Goal: Transaction & Acquisition: Download file/media

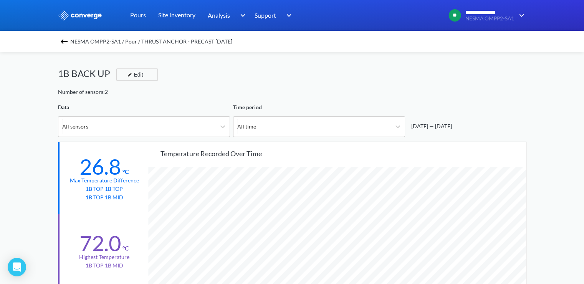
click at [69, 42] on img at bounding box center [64, 41] width 9 height 9
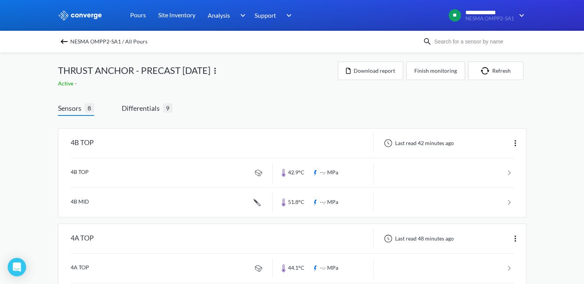
click at [64, 40] on img at bounding box center [64, 41] width 9 height 9
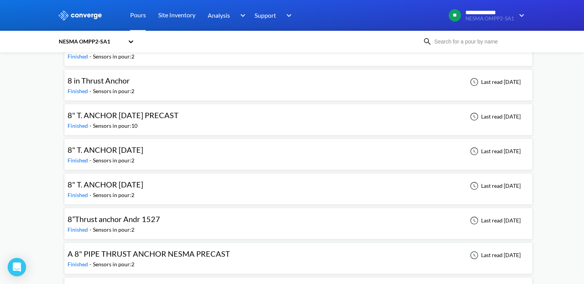
scroll to position [115, 0]
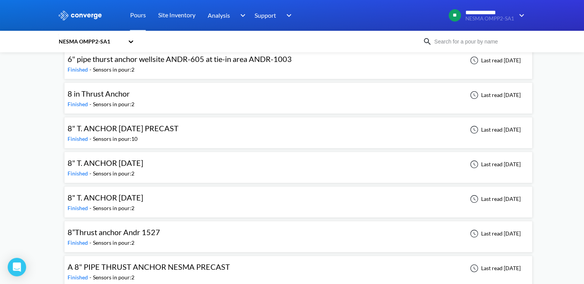
click at [143, 128] on span "8" T. ANCHOR [DATE] PRECAST" at bounding box center [123, 127] width 111 height 9
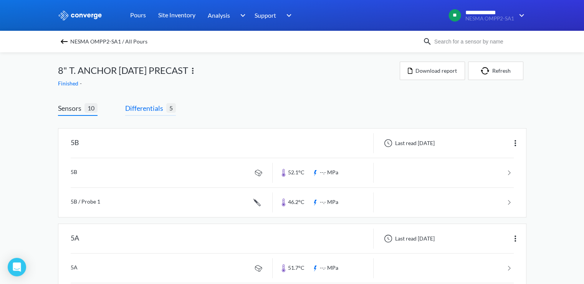
click at [147, 111] on span "Differentials" at bounding box center [145, 108] width 41 height 11
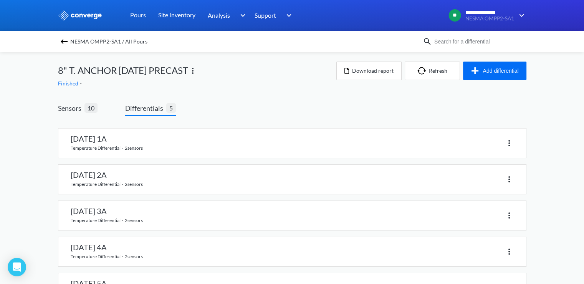
scroll to position [33, 0]
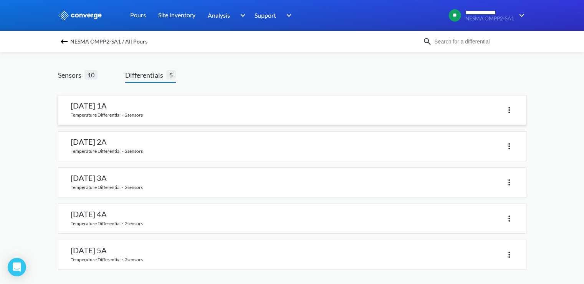
click at [124, 107] on link at bounding box center [292, 109] width 468 height 29
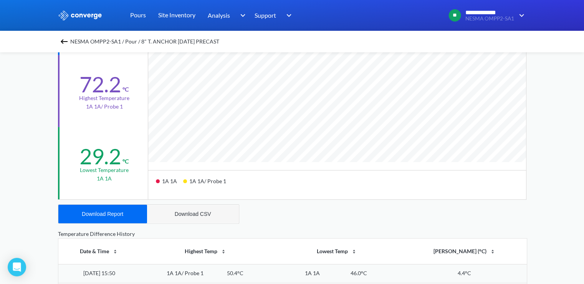
scroll to position [192, 0]
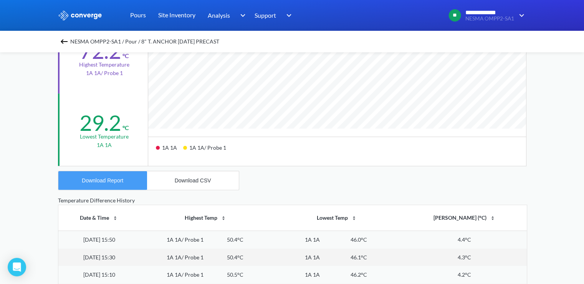
click at [112, 177] on div "Download Report" at bounding box center [102, 180] width 41 height 6
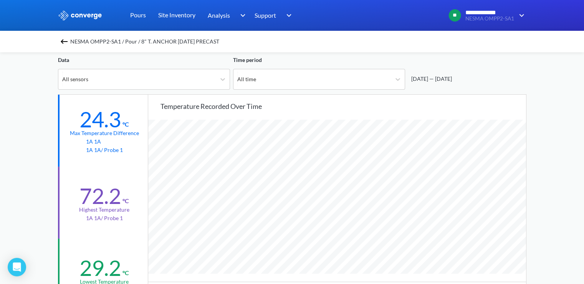
scroll to position [0, 0]
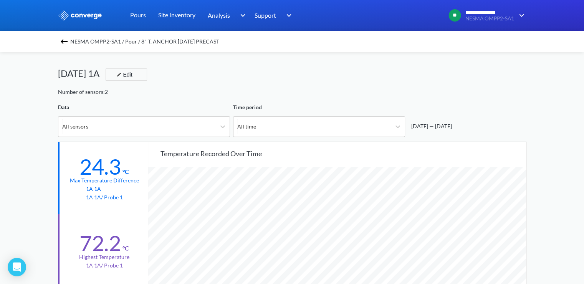
click at [69, 40] on img at bounding box center [64, 41] width 9 height 9
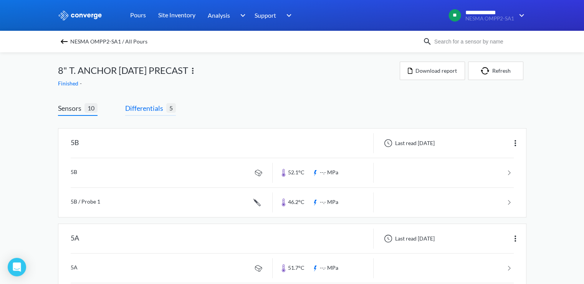
click at [145, 106] on span "Differentials" at bounding box center [145, 108] width 41 height 11
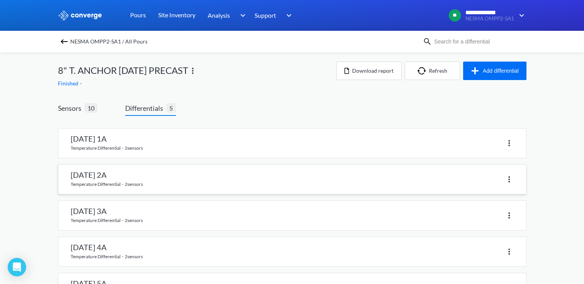
click at [132, 176] on link at bounding box center [292, 178] width 468 height 29
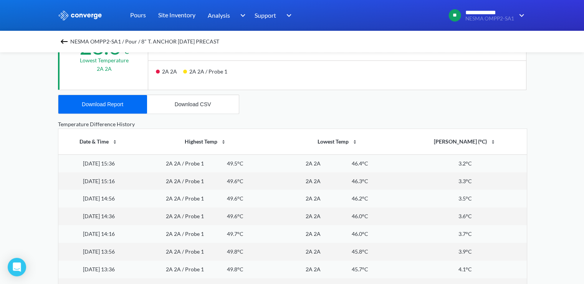
scroll to position [269, 0]
click at [101, 105] on div "Download Report" at bounding box center [102, 103] width 41 height 6
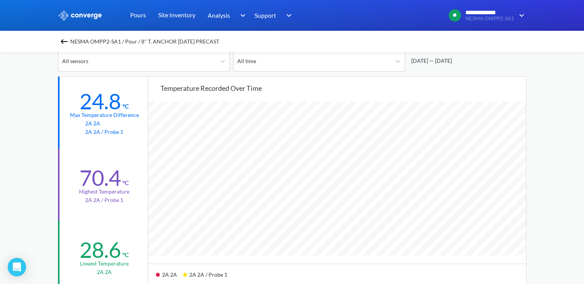
scroll to position [0, 0]
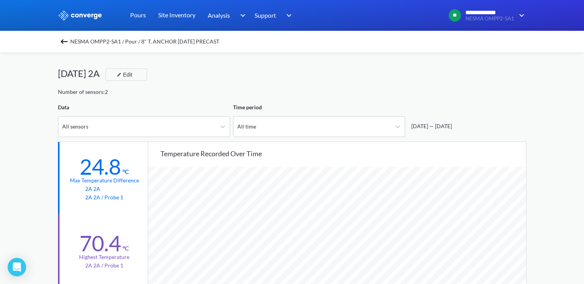
click at [63, 42] on img at bounding box center [64, 41] width 9 height 9
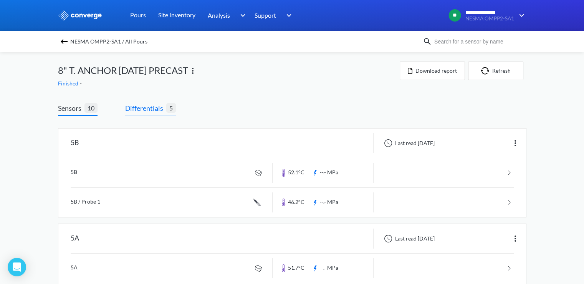
click at [141, 108] on span "Differentials" at bounding box center [145, 108] width 41 height 11
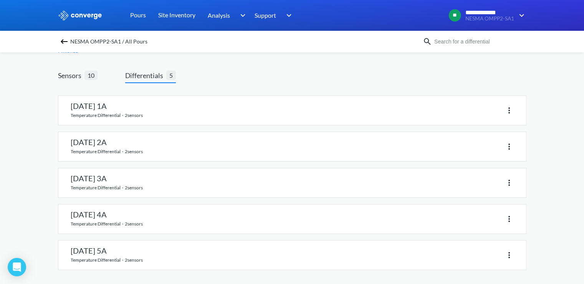
scroll to position [33, 0]
click at [113, 177] on link at bounding box center [292, 181] width 468 height 29
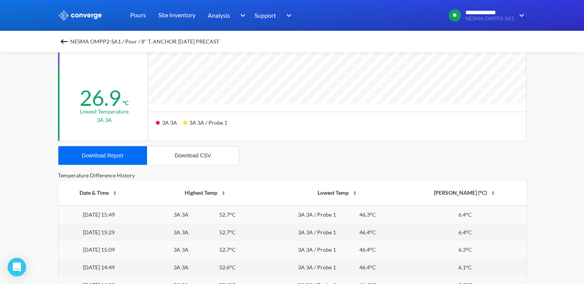
scroll to position [230, 0]
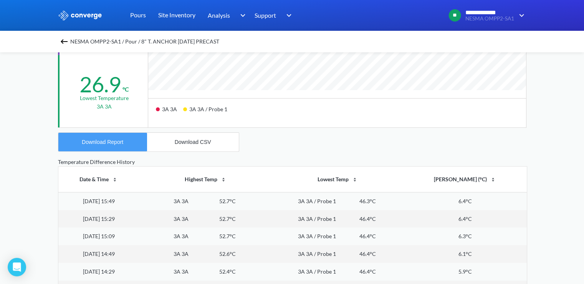
click at [104, 141] on div "Download Report" at bounding box center [102, 142] width 41 height 6
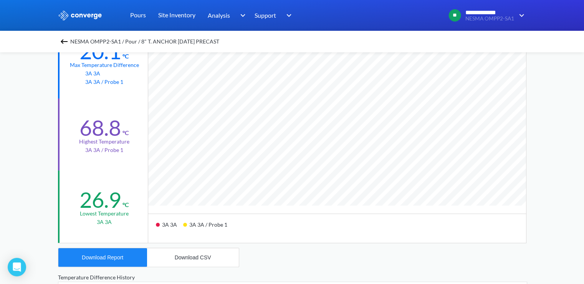
scroll to position [0, 0]
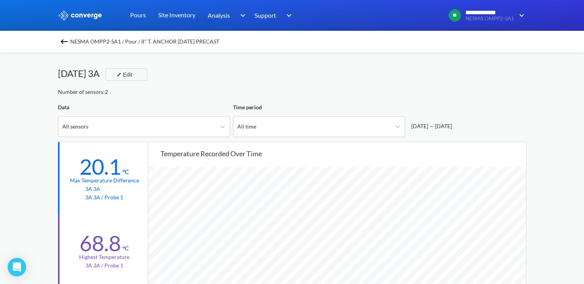
click at [69, 42] on img at bounding box center [64, 41] width 9 height 9
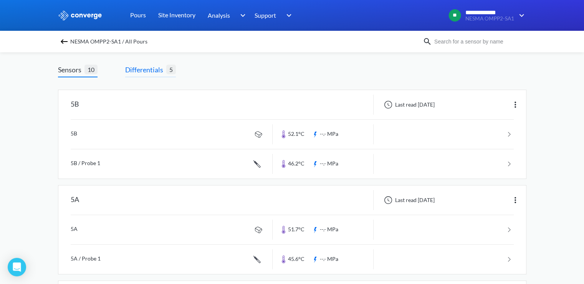
click at [151, 74] on span "Differentials" at bounding box center [145, 69] width 41 height 11
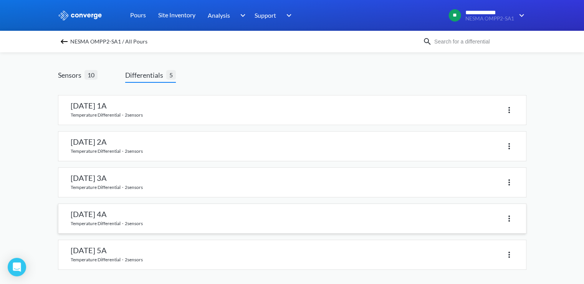
click at [136, 213] on link at bounding box center [292, 218] width 468 height 29
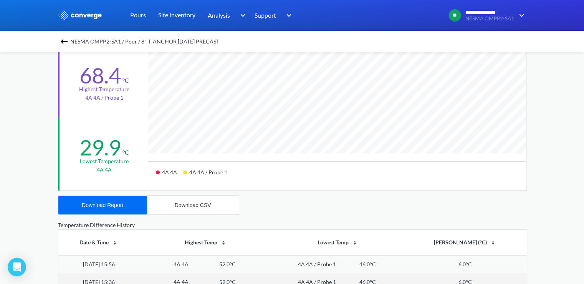
scroll to position [192, 0]
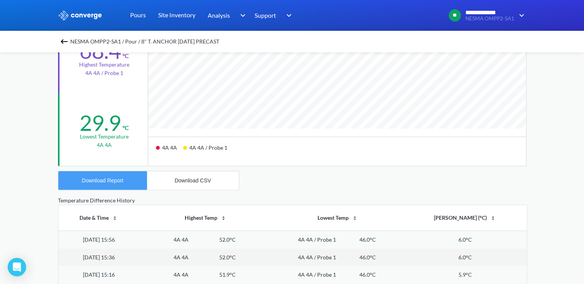
click at [119, 181] on div "Download Report" at bounding box center [102, 180] width 41 height 6
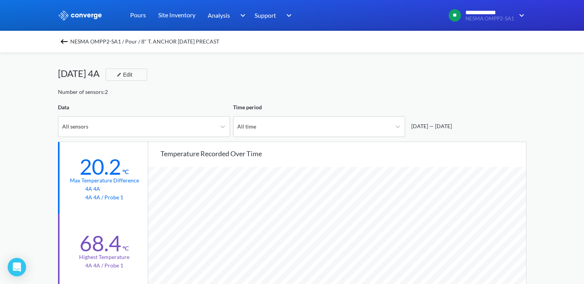
scroll to position [0, 0]
click at [65, 41] on img at bounding box center [64, 41] width 9 height 9
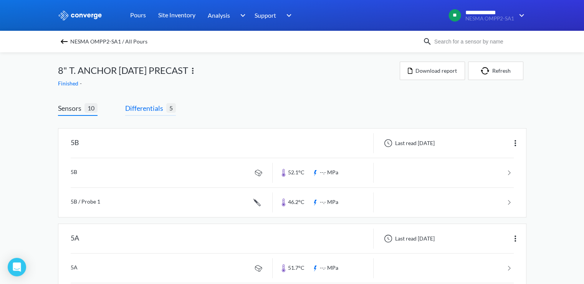
click at [149, 109] on span "Differentials" at bounding box center [145, 108] width 41 height 11
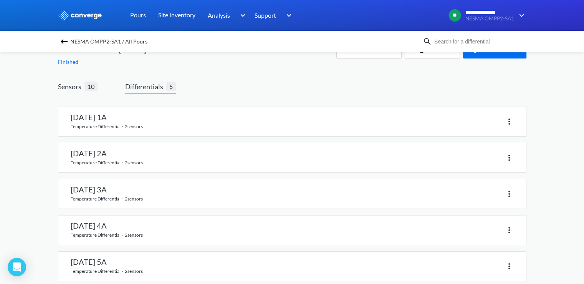
scroll to position [33, 0]
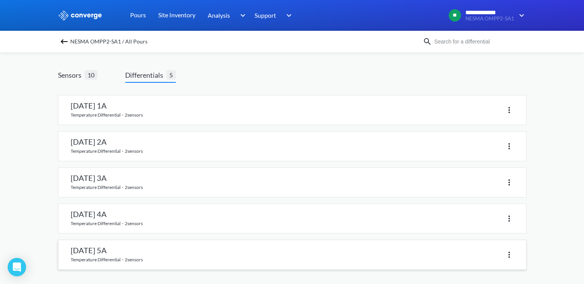
click at [123, 246] on link at bounding box center [292, 254] width 468 height 29
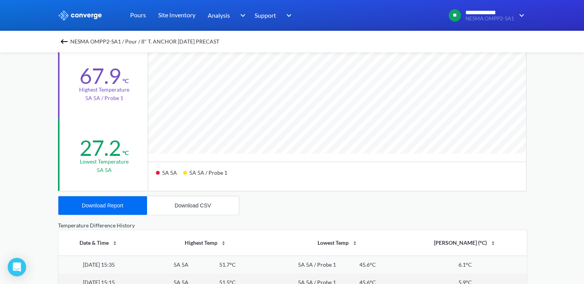
scroll to position [269, 0]
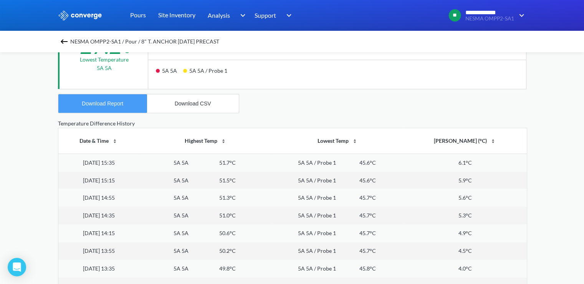
click at [113, 104] on div "Download Report" at bounding box center [102, 103] width 41 height 6
